Goal: Information Seeking & Learning: Learn about a topic

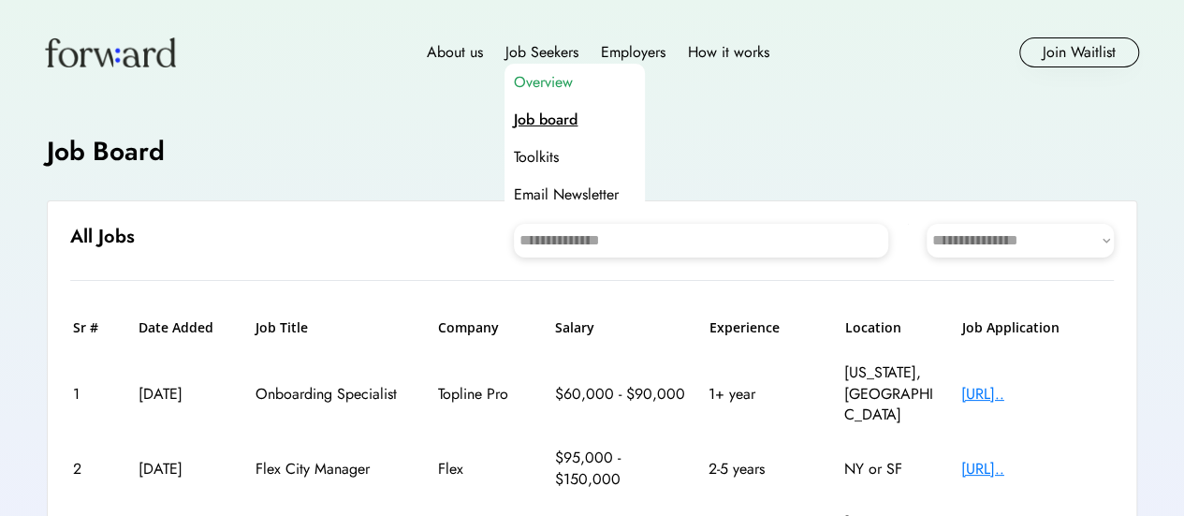
click at [549, 78] on div "Overview" at bounding box center [543, 82] width 59 height 22
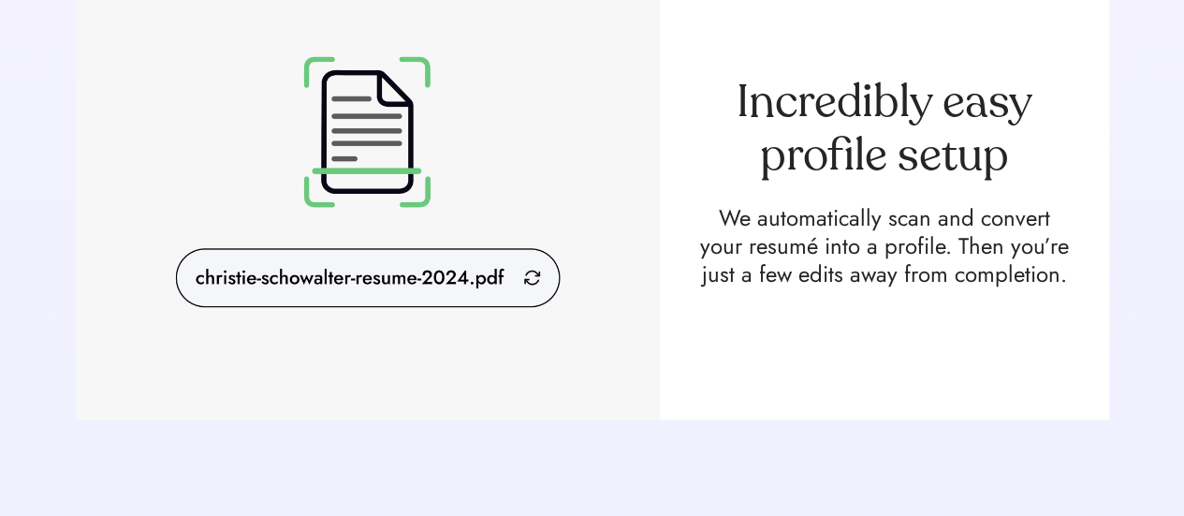
scroll to position [1764, 0]
